Goal: Information Seeking & Learning: Find specific page/section

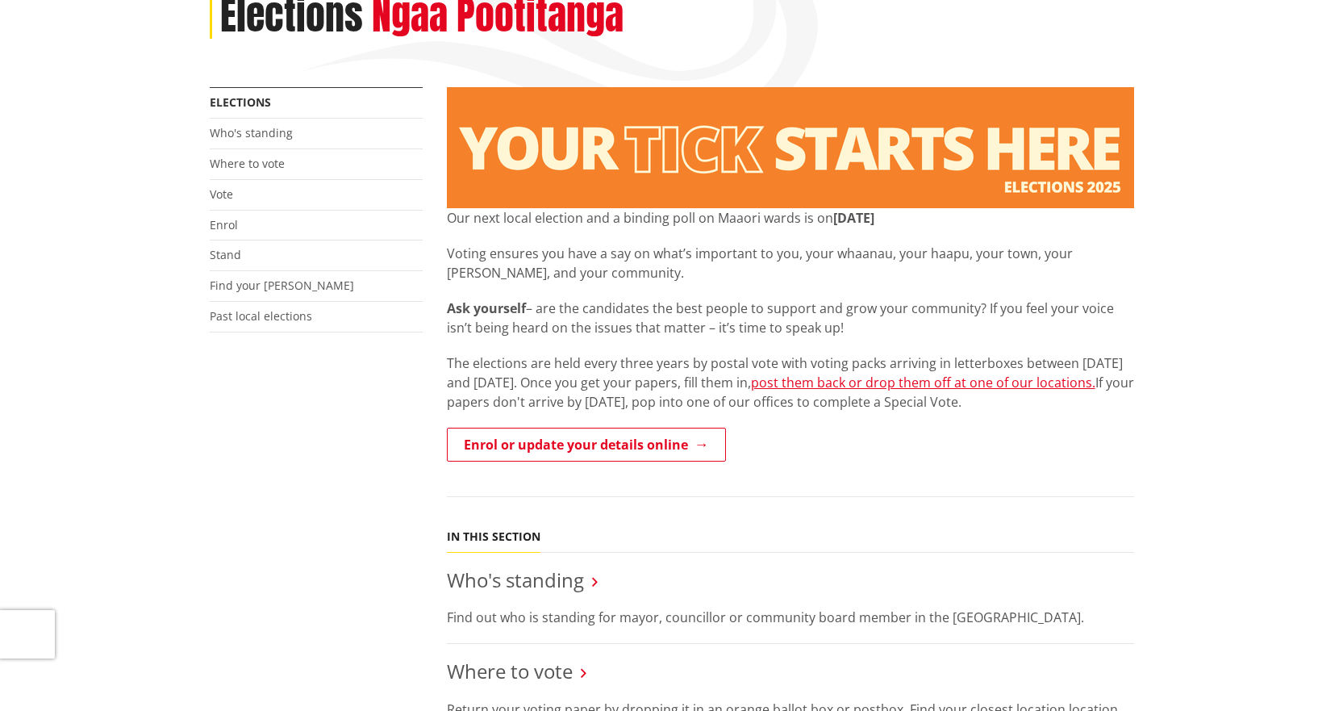
scroll to position [242, 0]
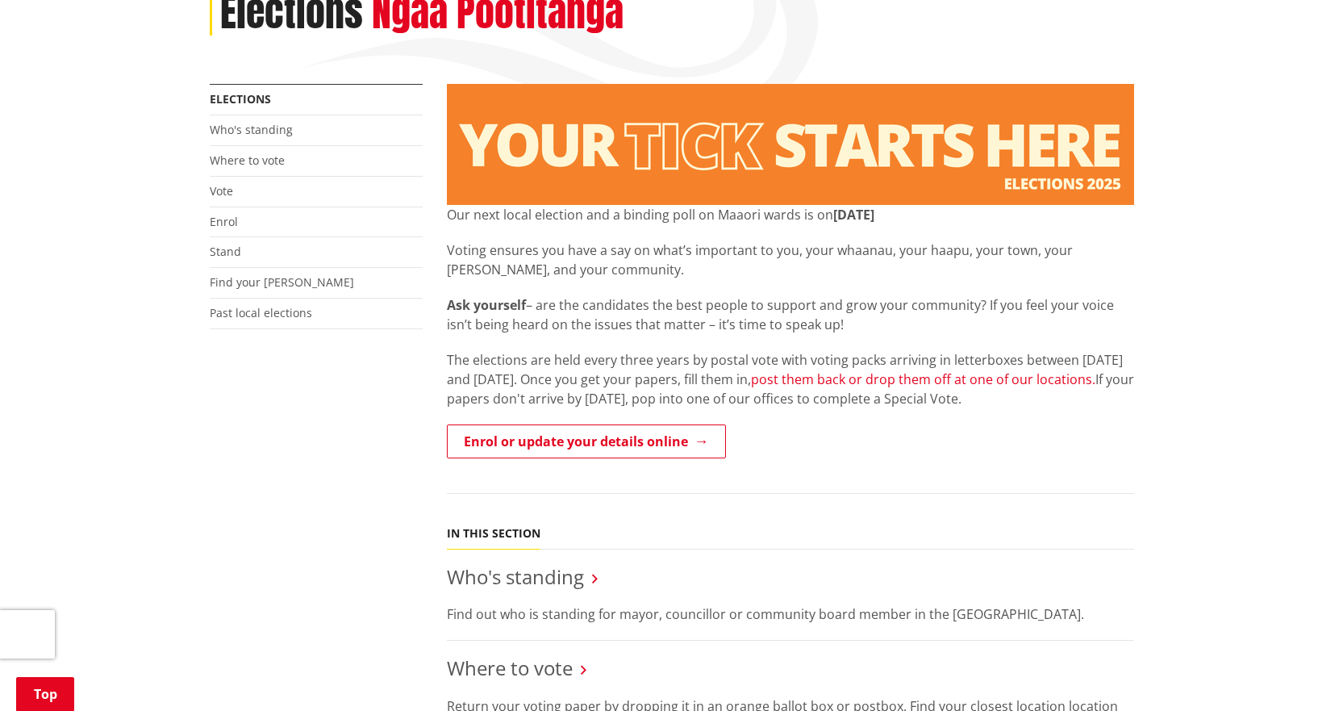
click at [975, 381] on link "post them back or drop them off at one of our locations." at bounding box center [923, 379] width 345 height 18
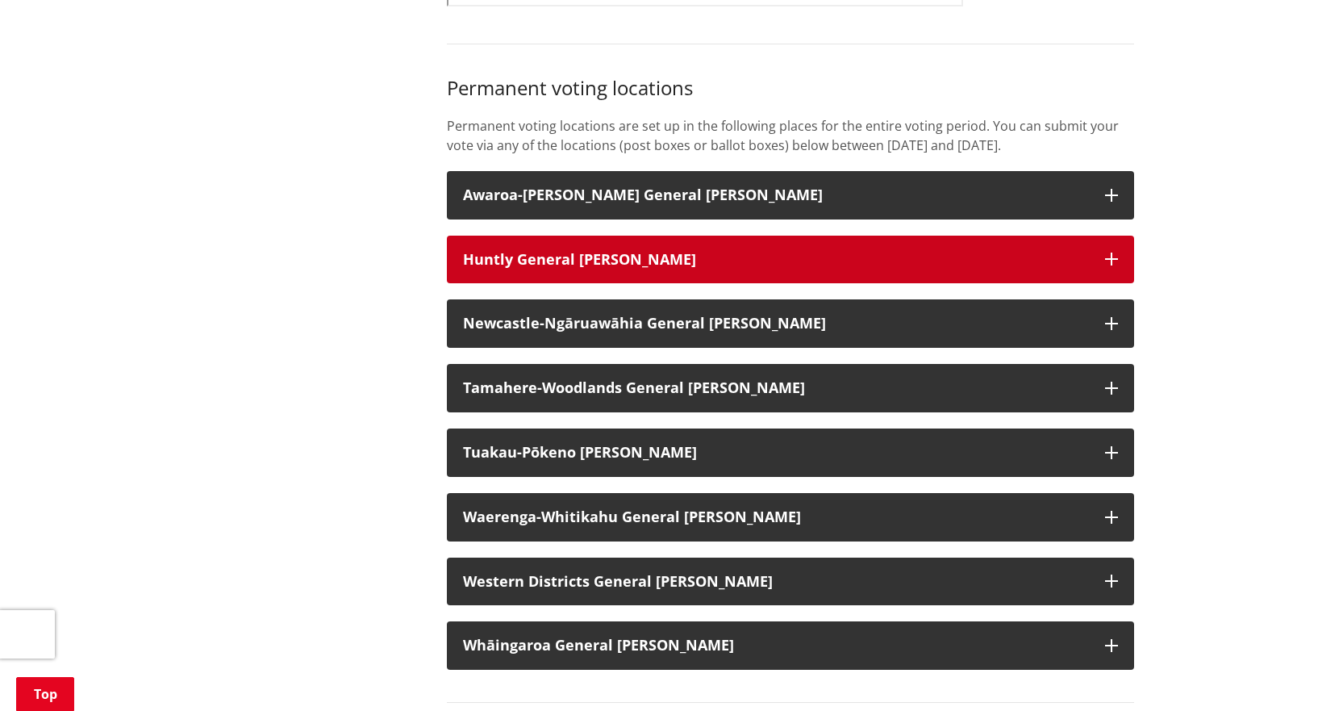
scroll to position [1291, 0]
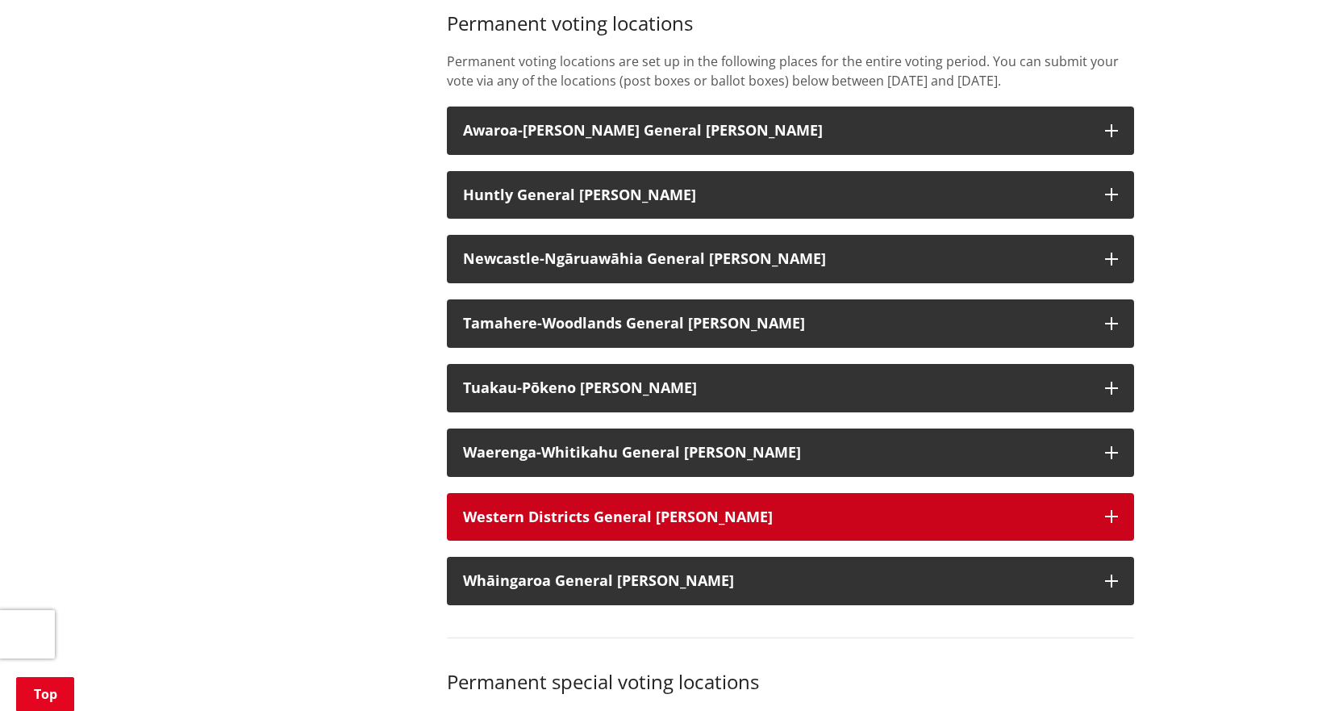
click at [1123, 541] on button "Western Districts General [PERSON_NAME]" at bounding box center [790, 517] width 687 height 48
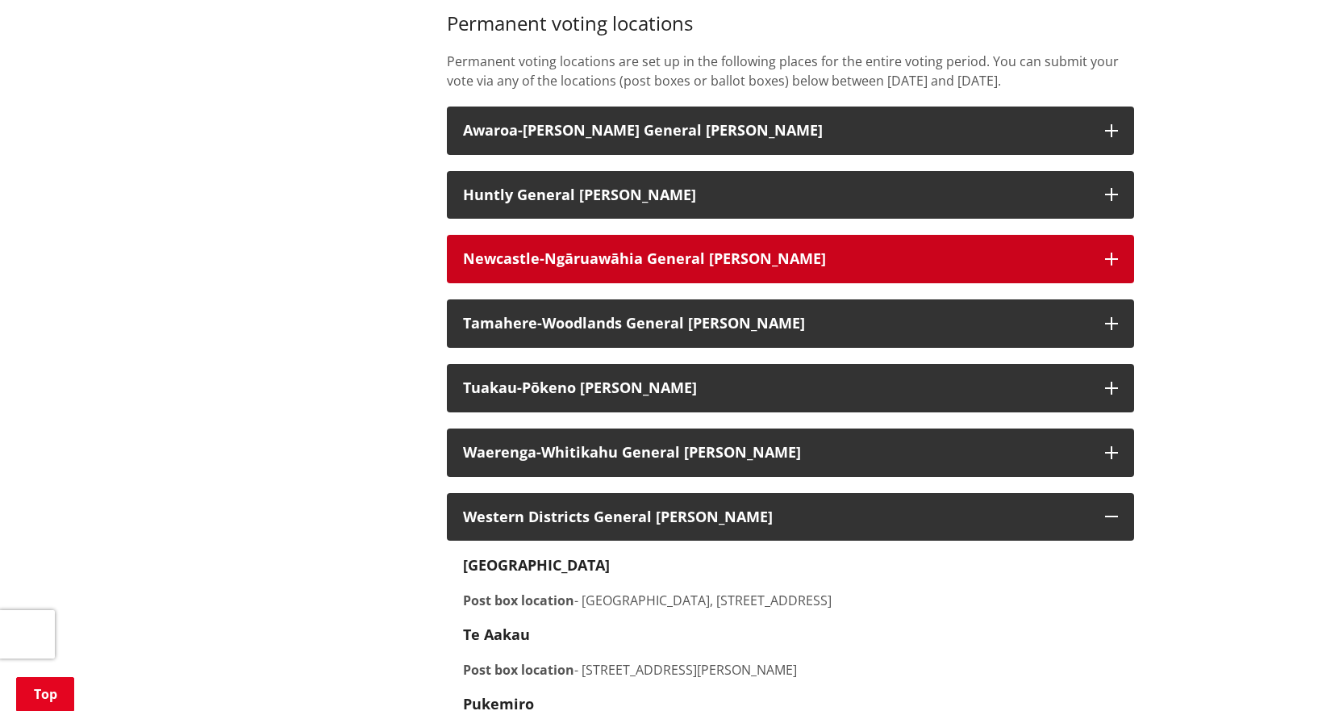
click at [1104, 274] on button "Newcastle-Ngāruawāhia General [PERSON_NAME]" at bounding box center [790, 259] width 687 height 48
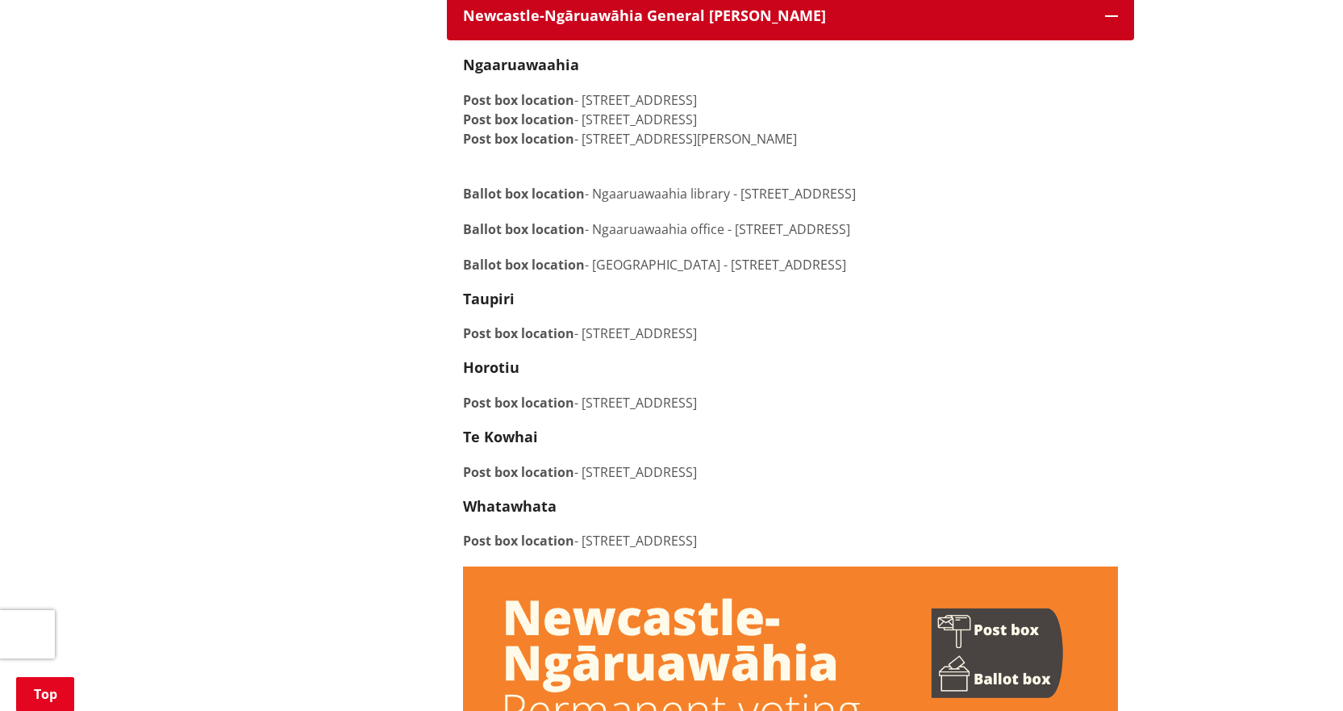
scroll to position [1533, 0]
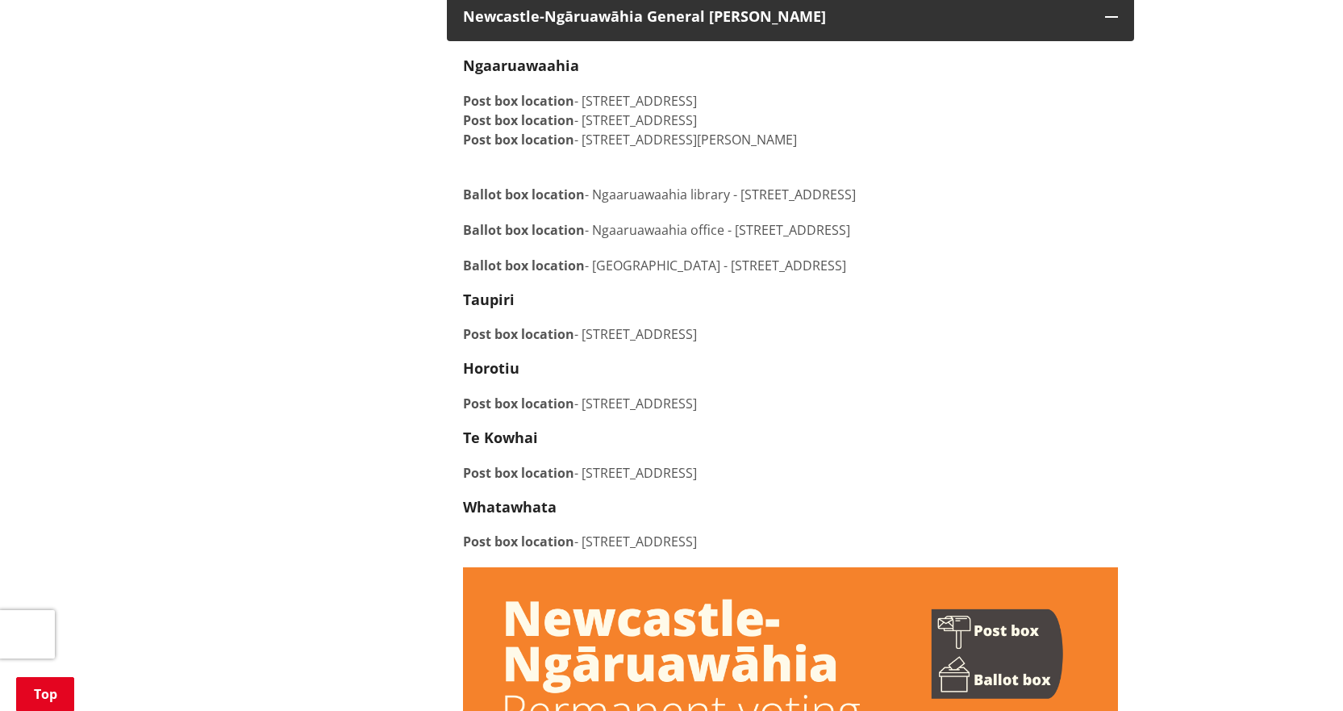
click at [691, 516] on h4 "Whatawhata" at bounding box center [790, 508] width 655 height 18
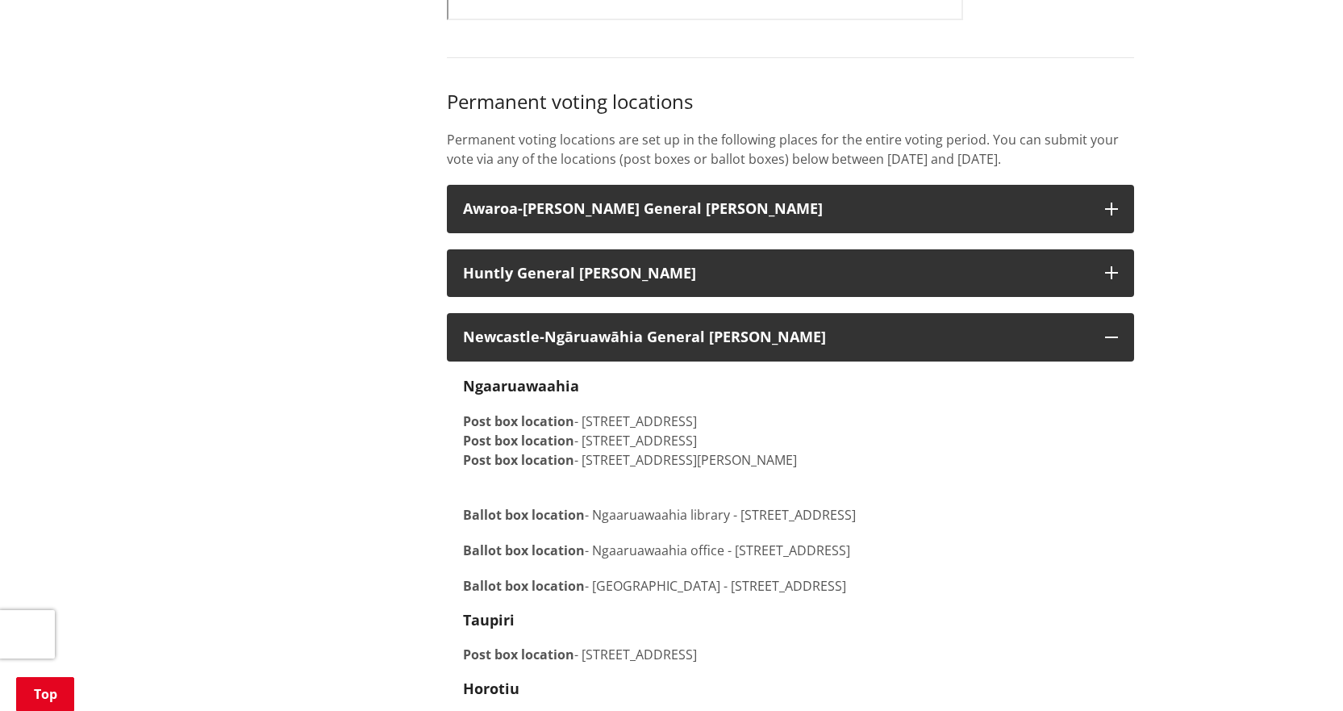
scroll to position [1210, 0]
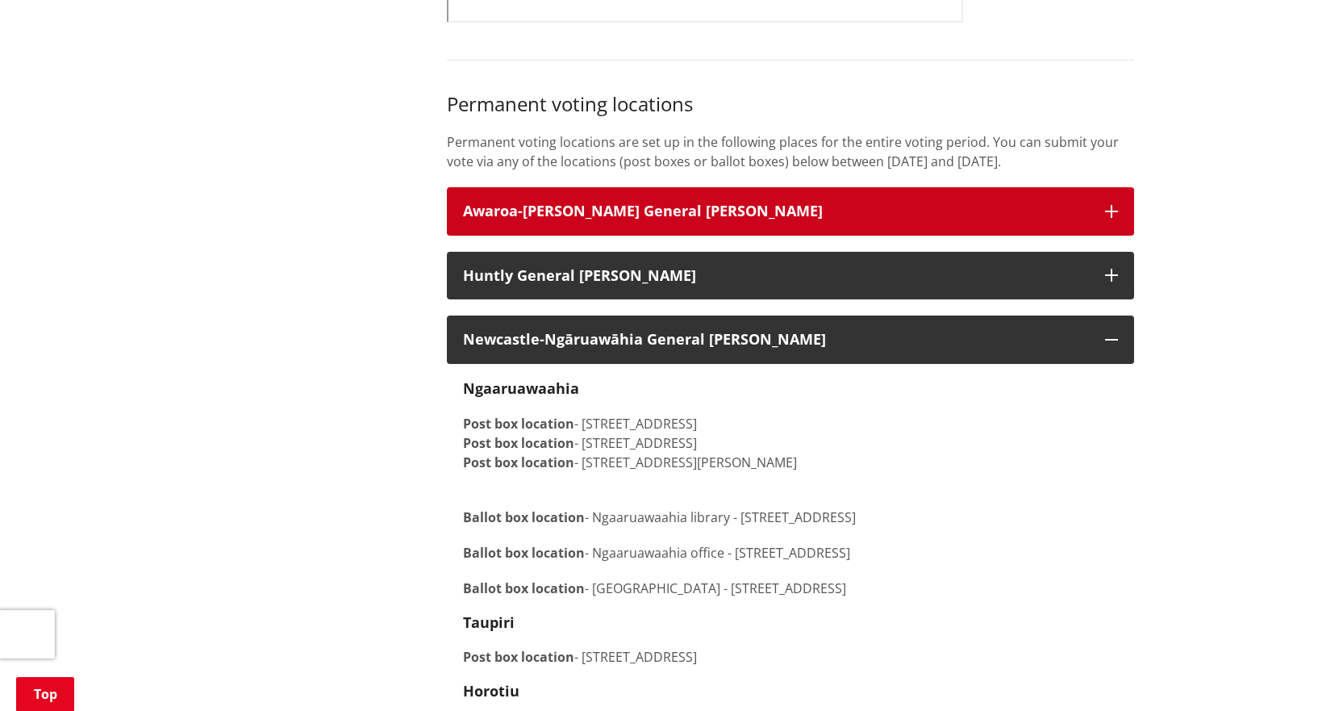
click at [1104, 228] on button "Awaroa-[PERSON_NAME] General [PERSON_NAME]" at bounding box center [790, 211] width 687 height 48
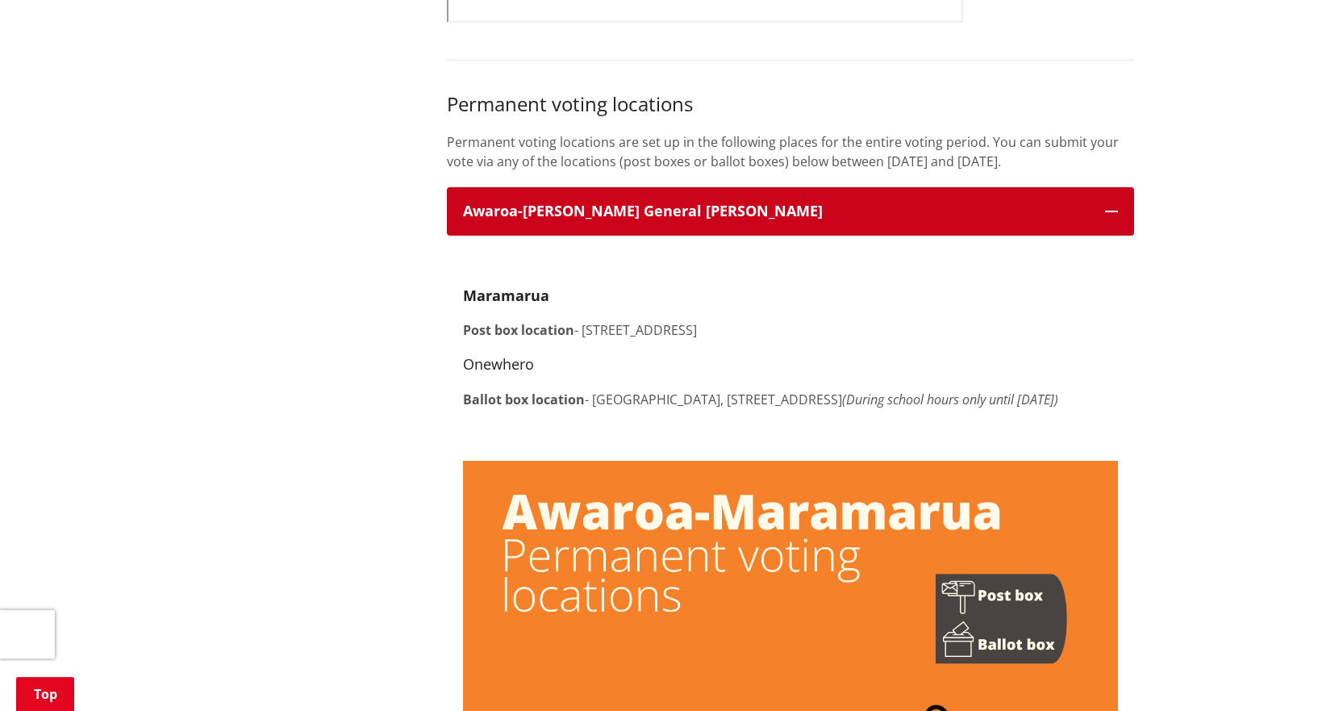
click at [1104, 228] on button "Awaroa-[PERSON_NAME] General [PERSON_NAME]" at bounding box center [790, 211] width 687 height 48
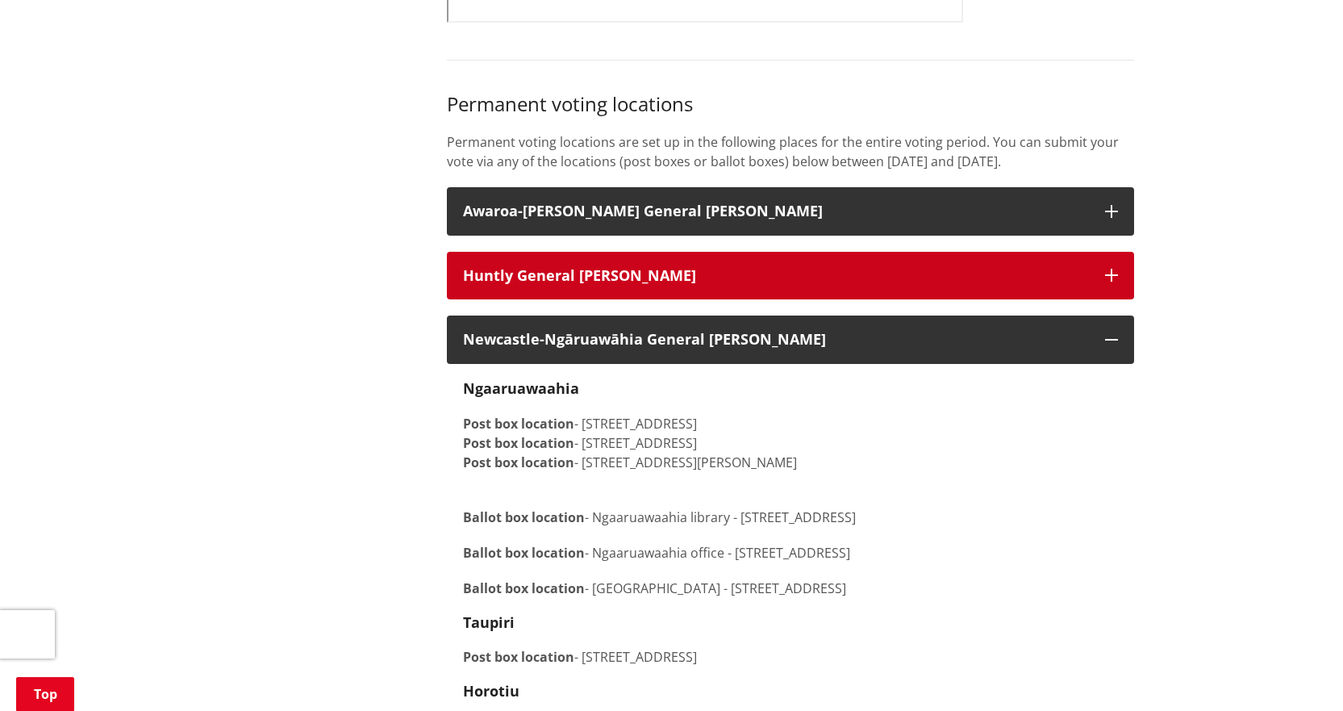
click at [1127, 282] on button "Huntly General [PERSON_NAME]" at bounding box center [790, 276] width 687 height 48
